Goal: Register for event/course

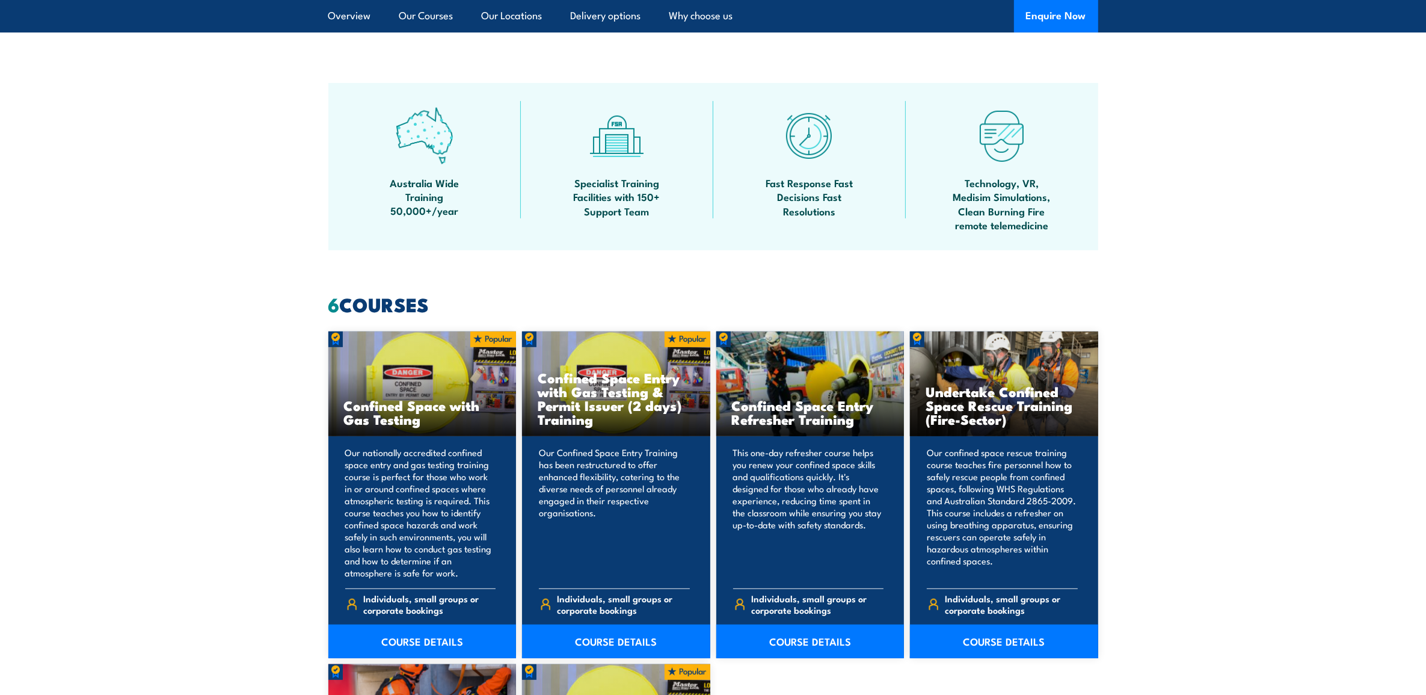
scroll to position [902, 0]
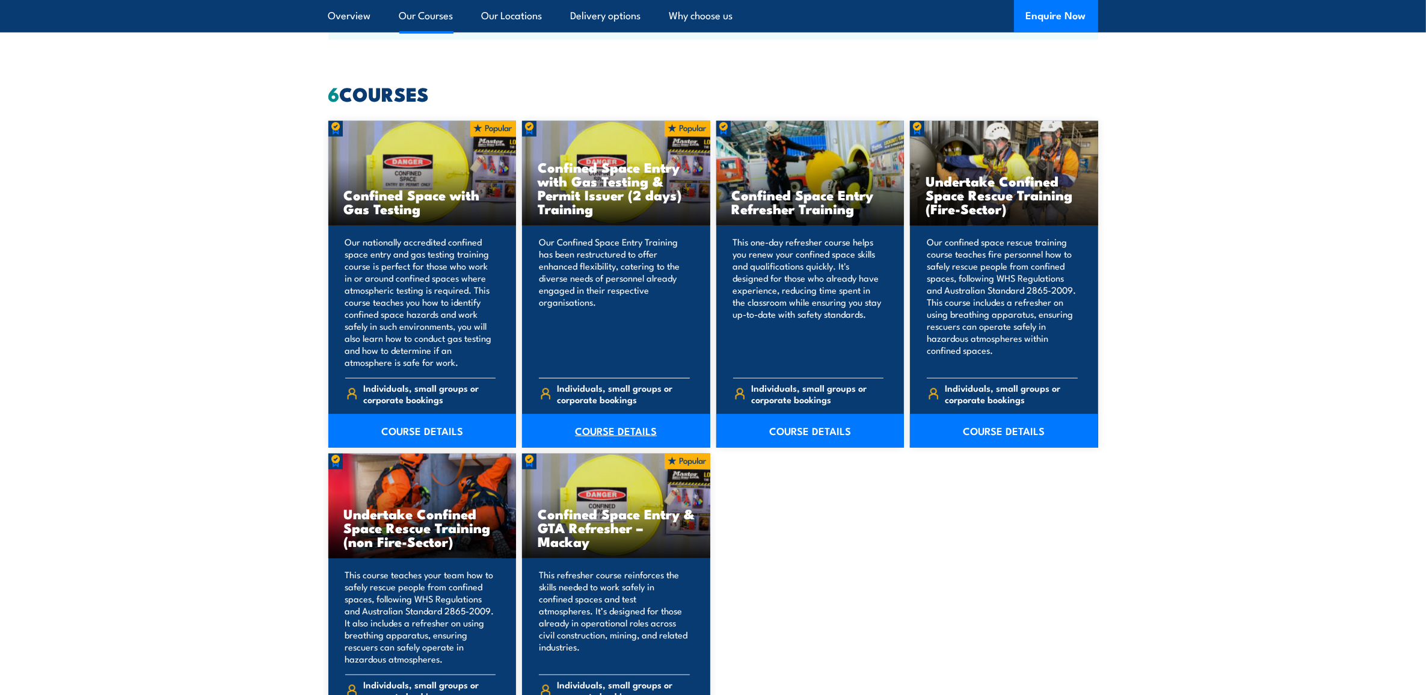
click at [650, 425] on link "COURSE DETAILS" at bounding box center [616, 431] width 188 height 34
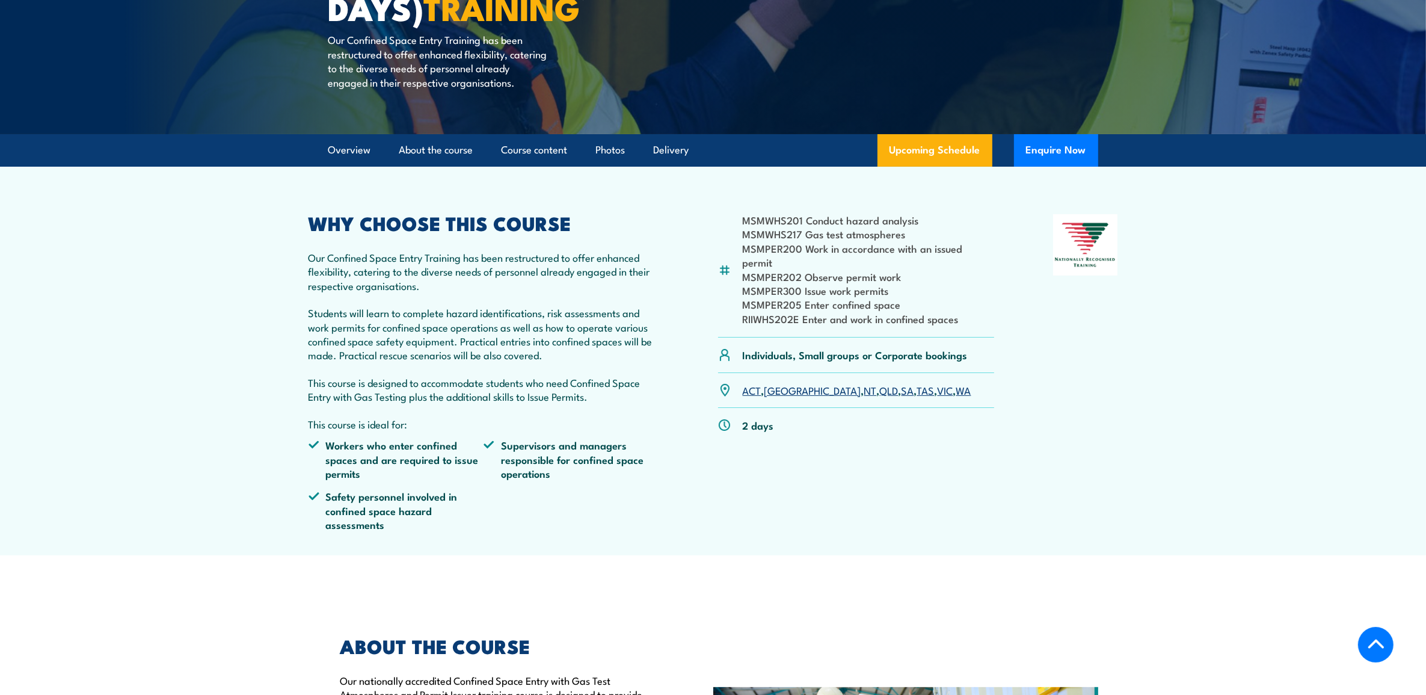
scroll to position [226, 0]
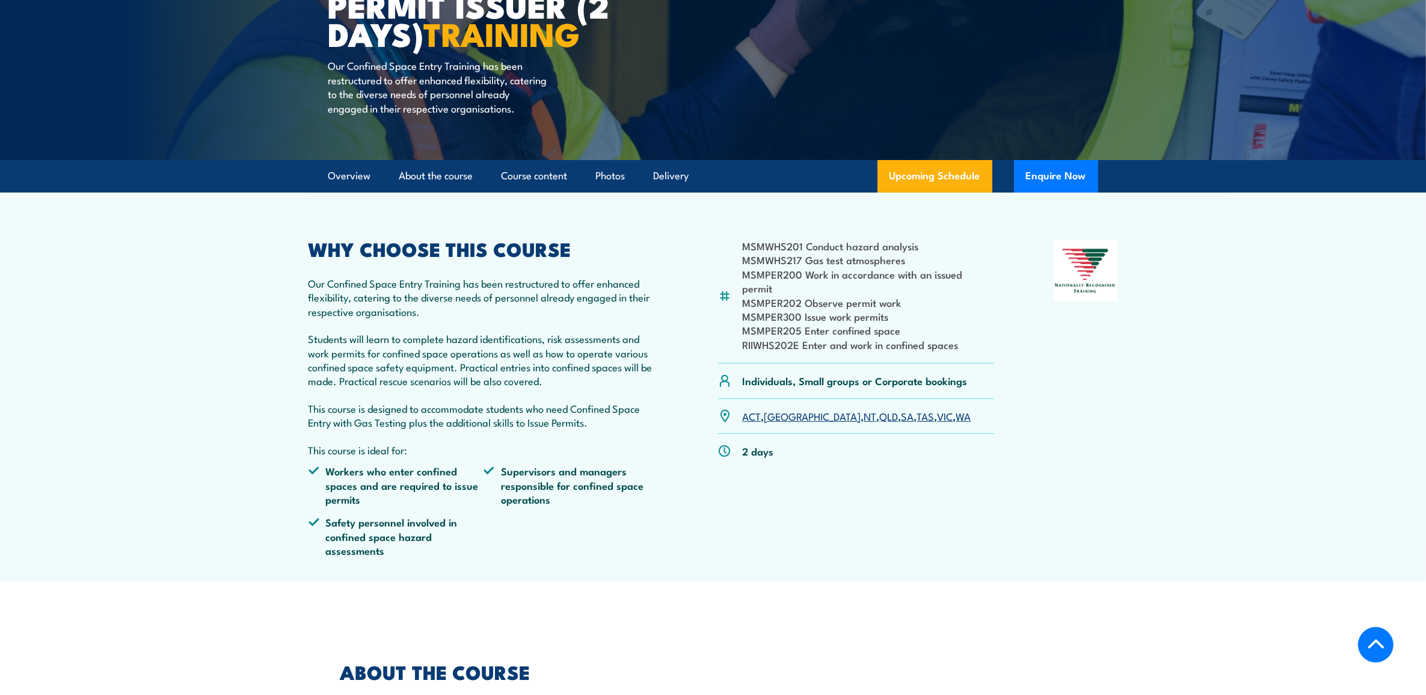
click at [886, 304] on li "MSMPER202 Observe permit work" at bounding box center [869, 302] width 252 height 14
drag, startPoint x: 886, startPoint y: 304, endPoint x: 865, endPoint y: 326, distance: 29.8
click at [865, 326] on li "MSMPER205 Enter confined space" at bounding box center [869, 330] width 252 height 14
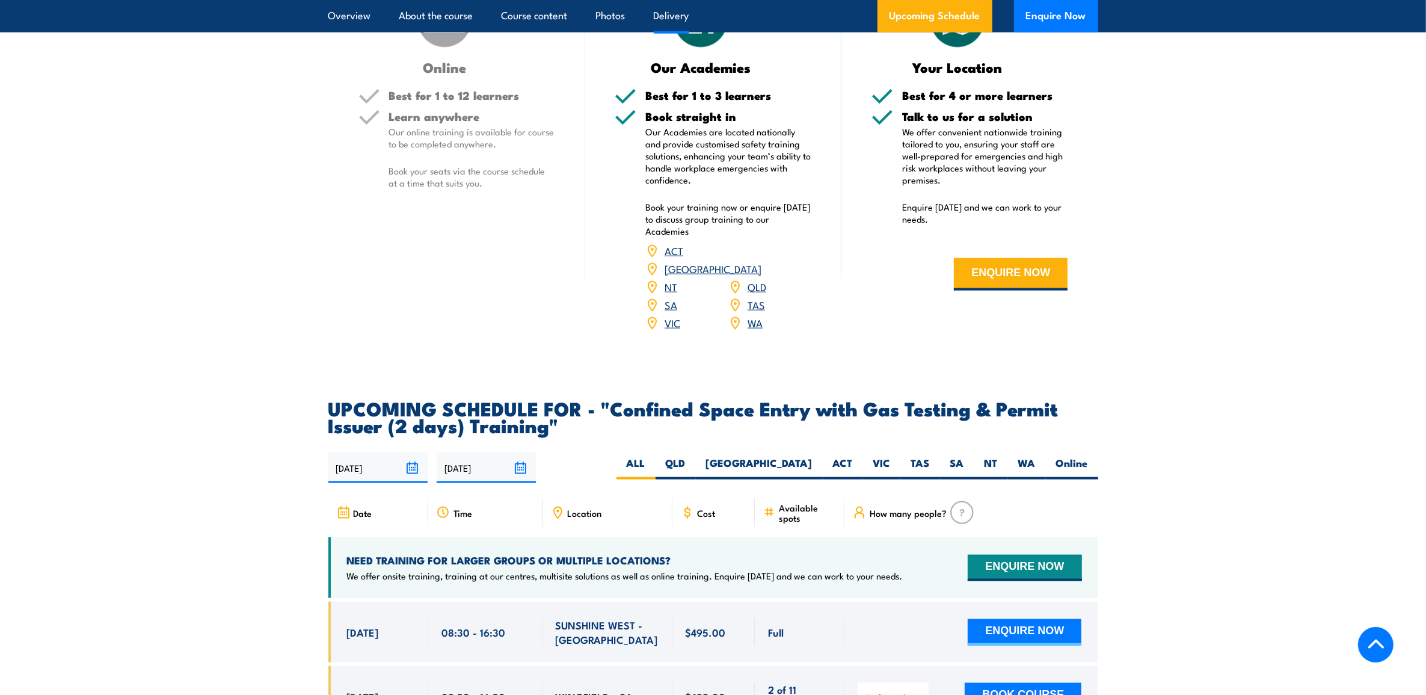
scroll to position [1955, 0]
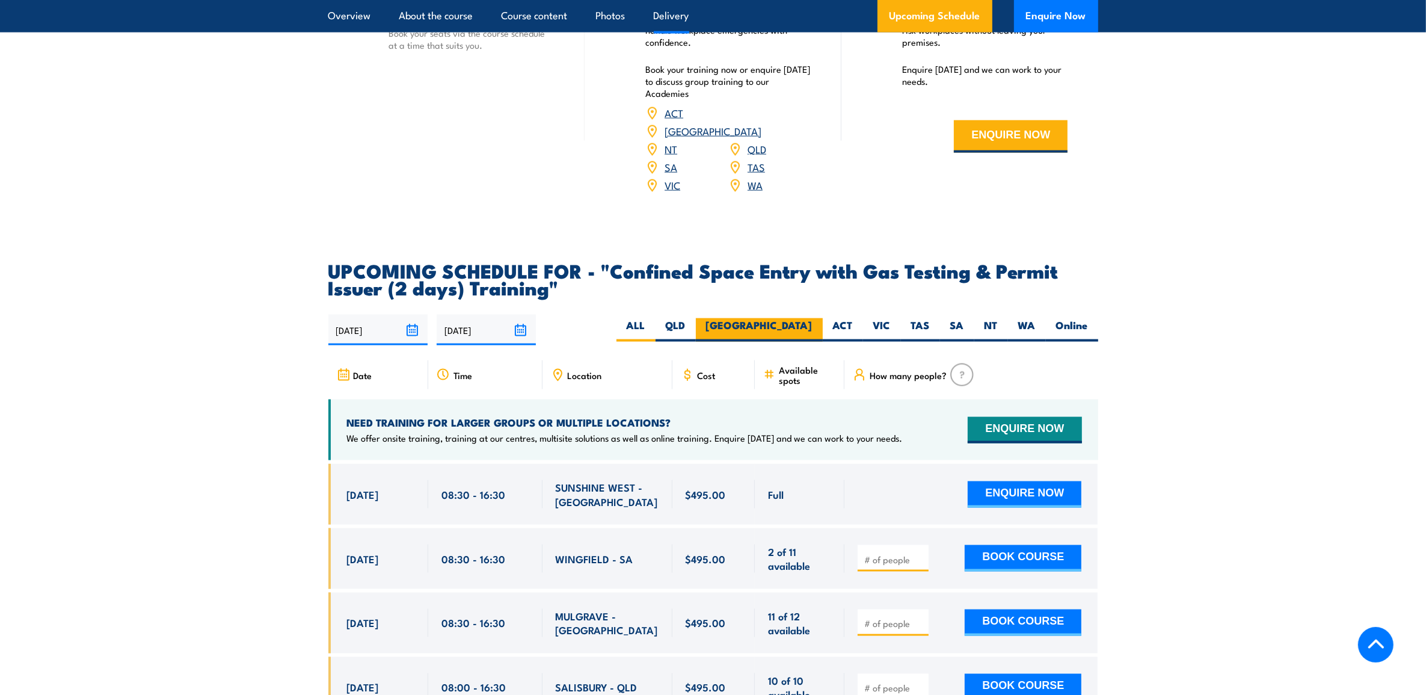
click at [792, 320] on label "[GEOGRAPHIC_DATA]" at bounding box center [759, 329] width 127 height 23
click at [813, 320] on input "[GEOGRAPHIC_DATA]" at bounding box center [817, 322] width 8 height 8
radio input "true"
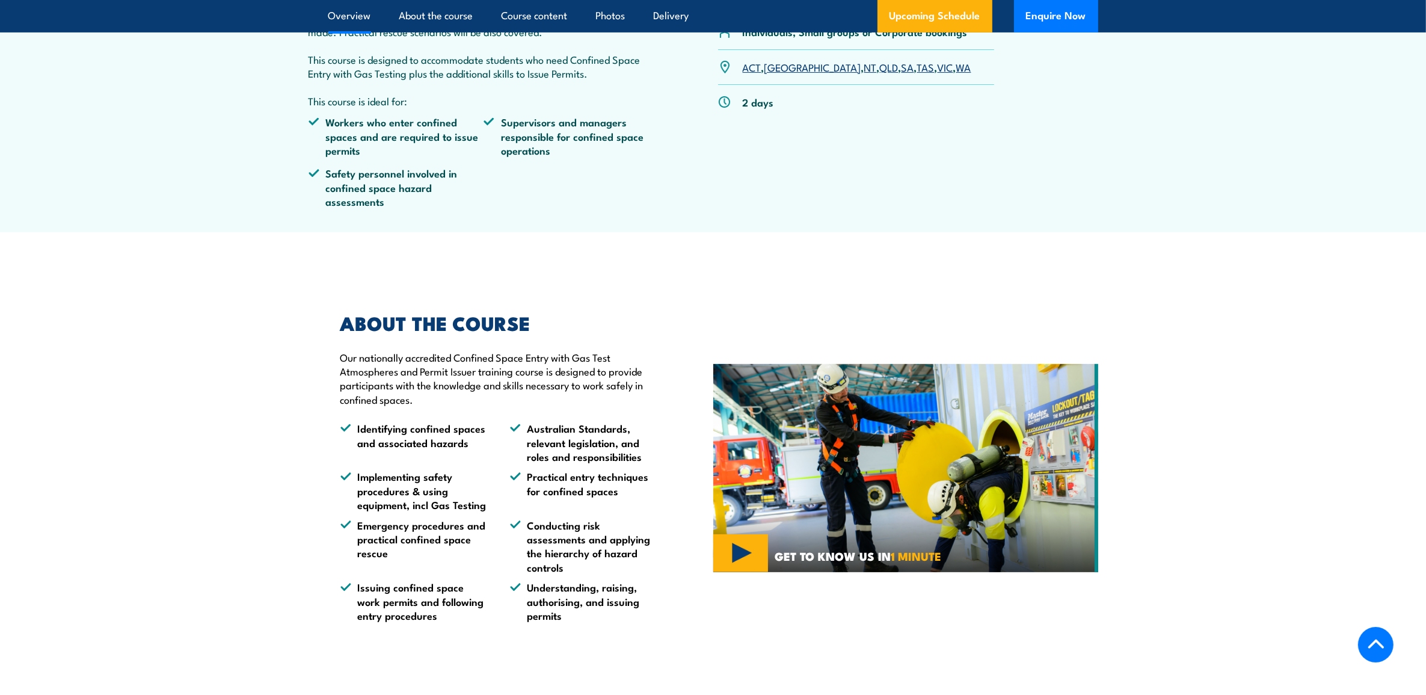
scroll to position [332, 0]
